Goal: Transaction & Acquisition: Book appointment/travel/reservation

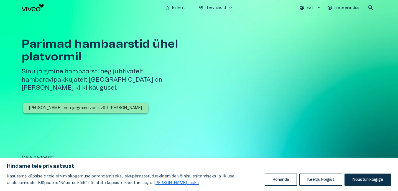
scroll to position [7, 0]
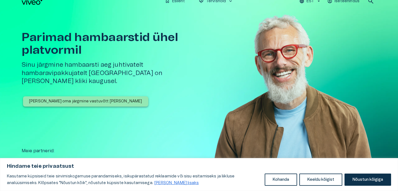
drag, startPoint x: 362, startPoint y: 179, endPoint x: 355, endPoint y: 181, distance: 7.1
click at [361, 179] on button "Nõustun kõigiga" at bounding box center [368, 180] width 47 height 12
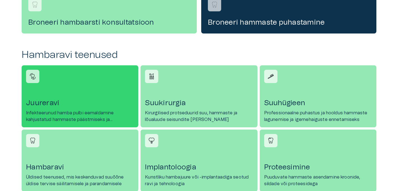
scroll to position [196, 0]
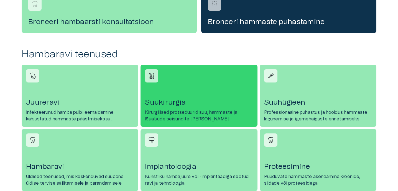
click at [180, 99] on h4 "Suukirurgia" at bounding box center [199, 102] width 108 height 9
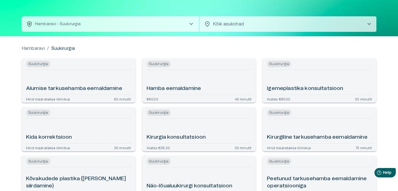
scroll to position [16, 0]
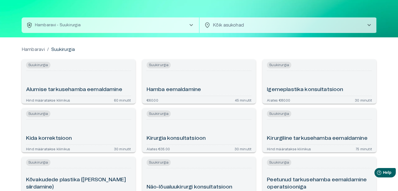
click at [212, 87] on div "Hamba eemaldamine" at bounding box center [199, 83] width 105 height 21
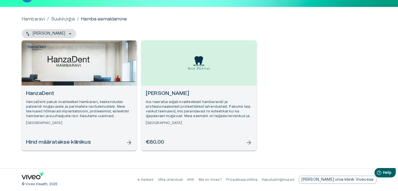
scroll to position [42, 0]
click at [200, 91] on h6 "[PERSON_NAME]" at bounding box center [199, 93] width 107 height 7
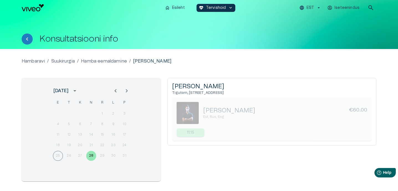
click at [190, 110] on img at bounding box center [188, 113] width 22 height 22
